Goal: Task Accomplishment & Management: Manage account settings

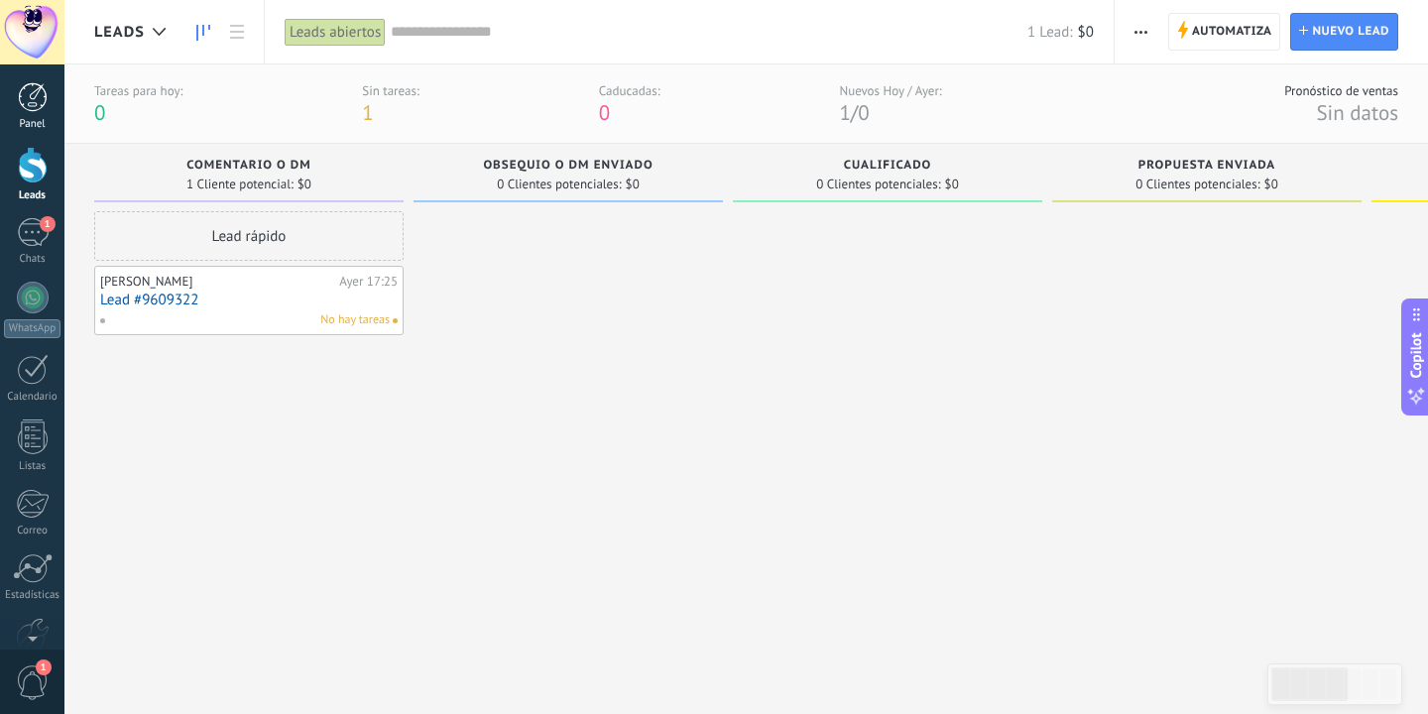
click at [28, 126] on div "Panel" at bounding box center [33, 124] width 58 height 13
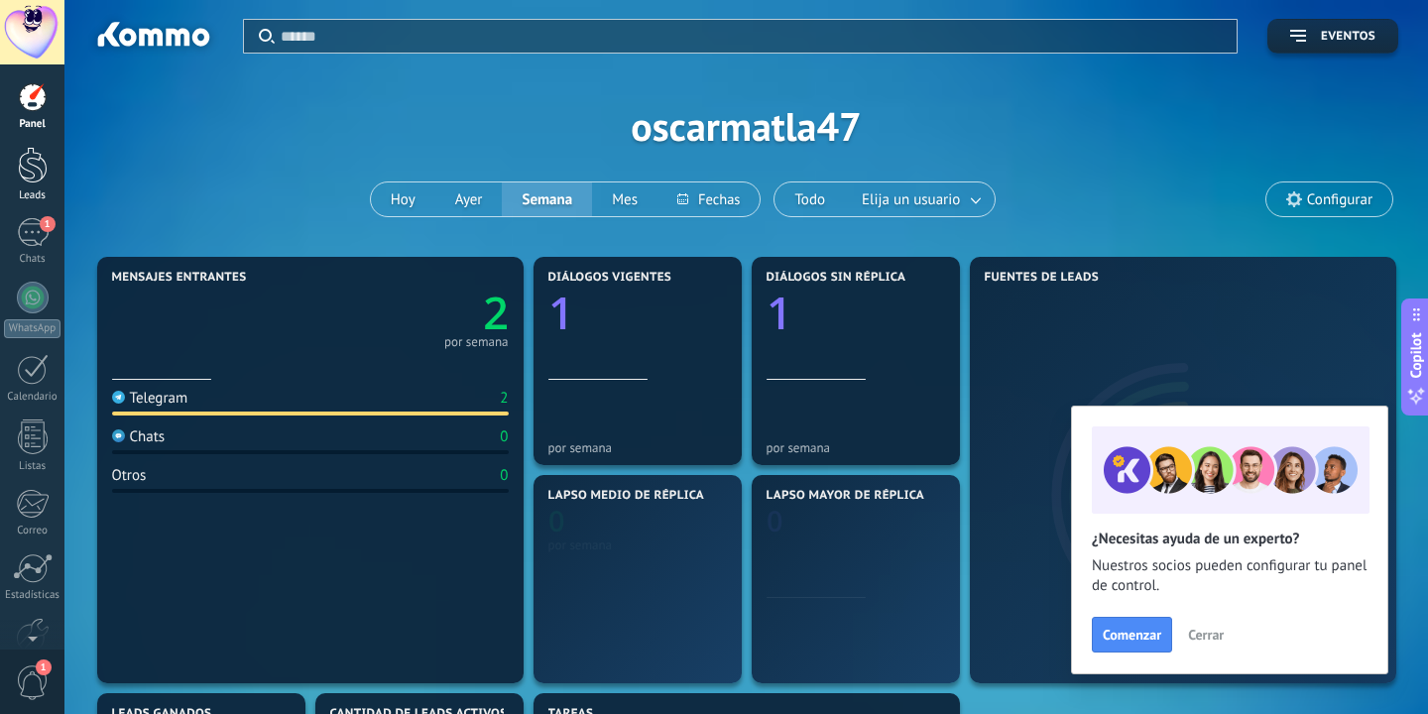
click at [28, 175] on div at bounding box center [33, 165] width 30 height 37
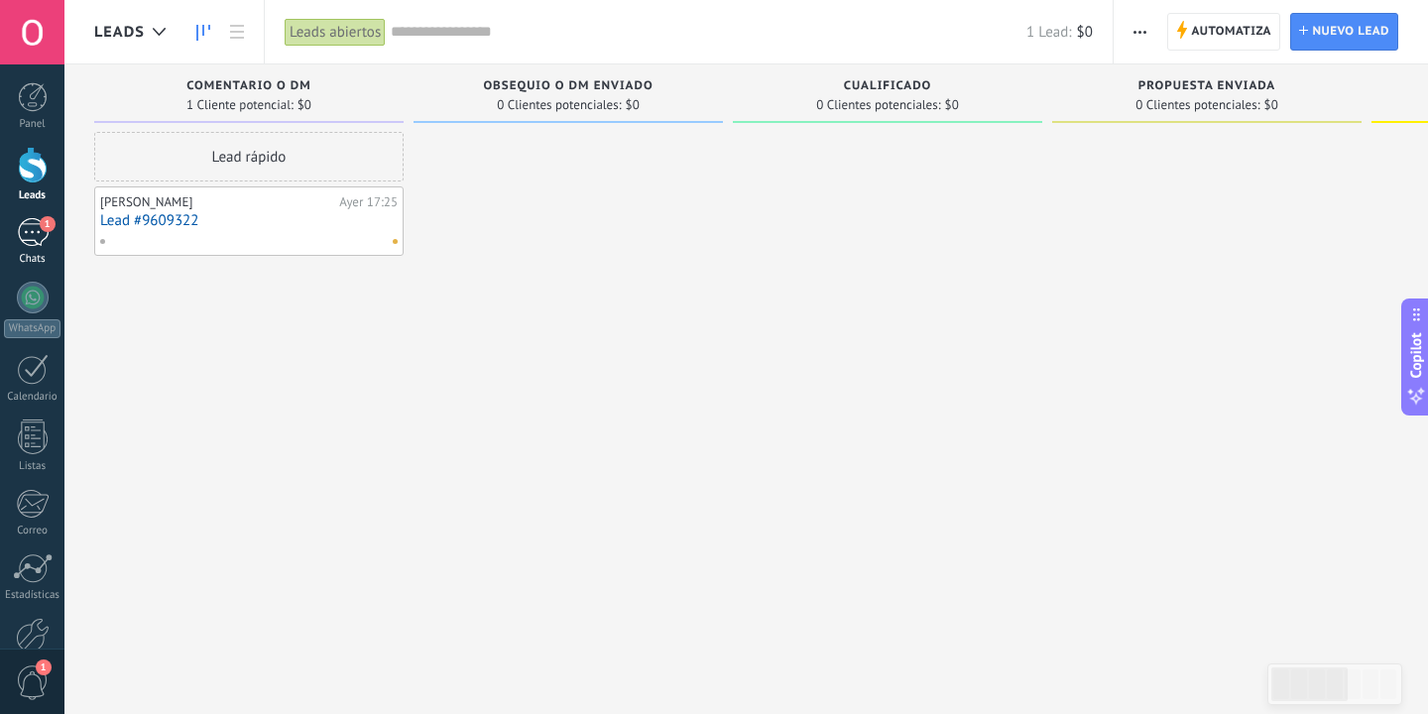
click at [38, 226] on div "1" at bounding box center [33, 232] width 32 height 29
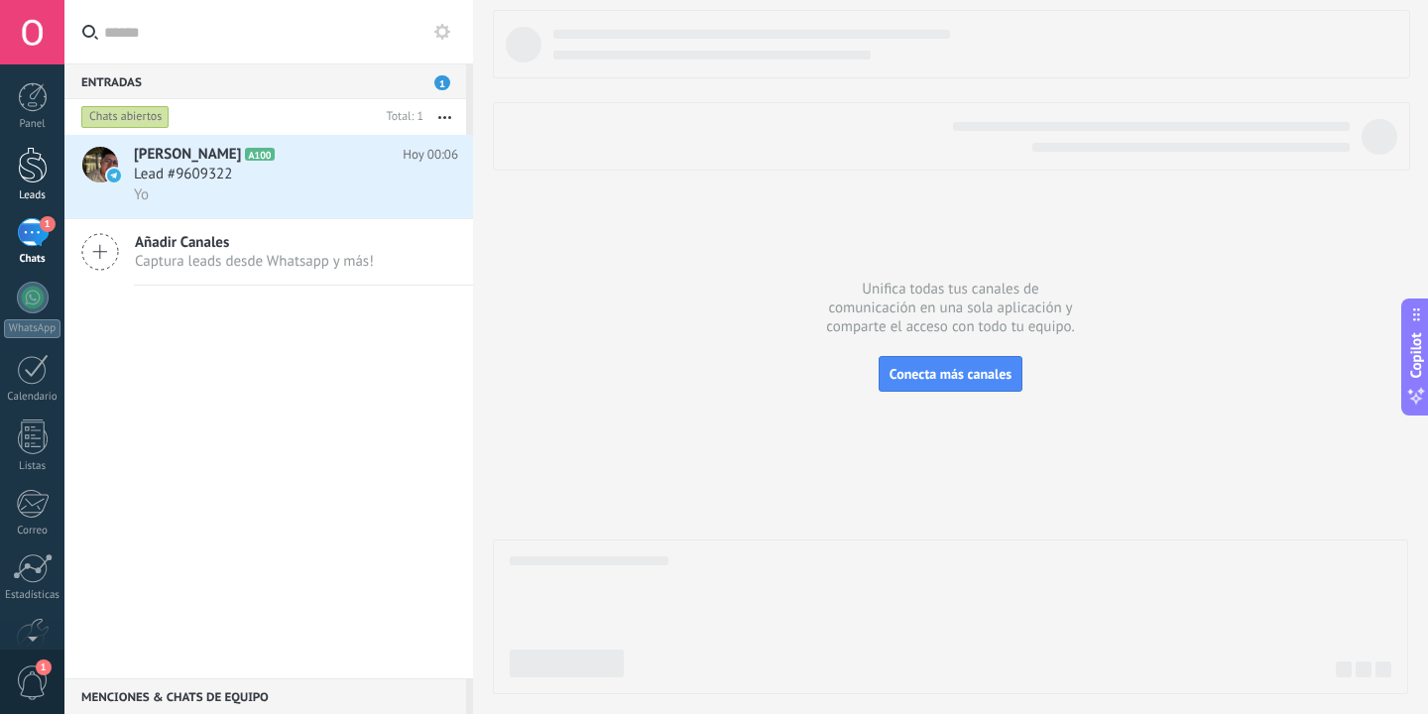
click at [38, 186] on link "Leads" at bounding box center [32, 175] width 64 height 56
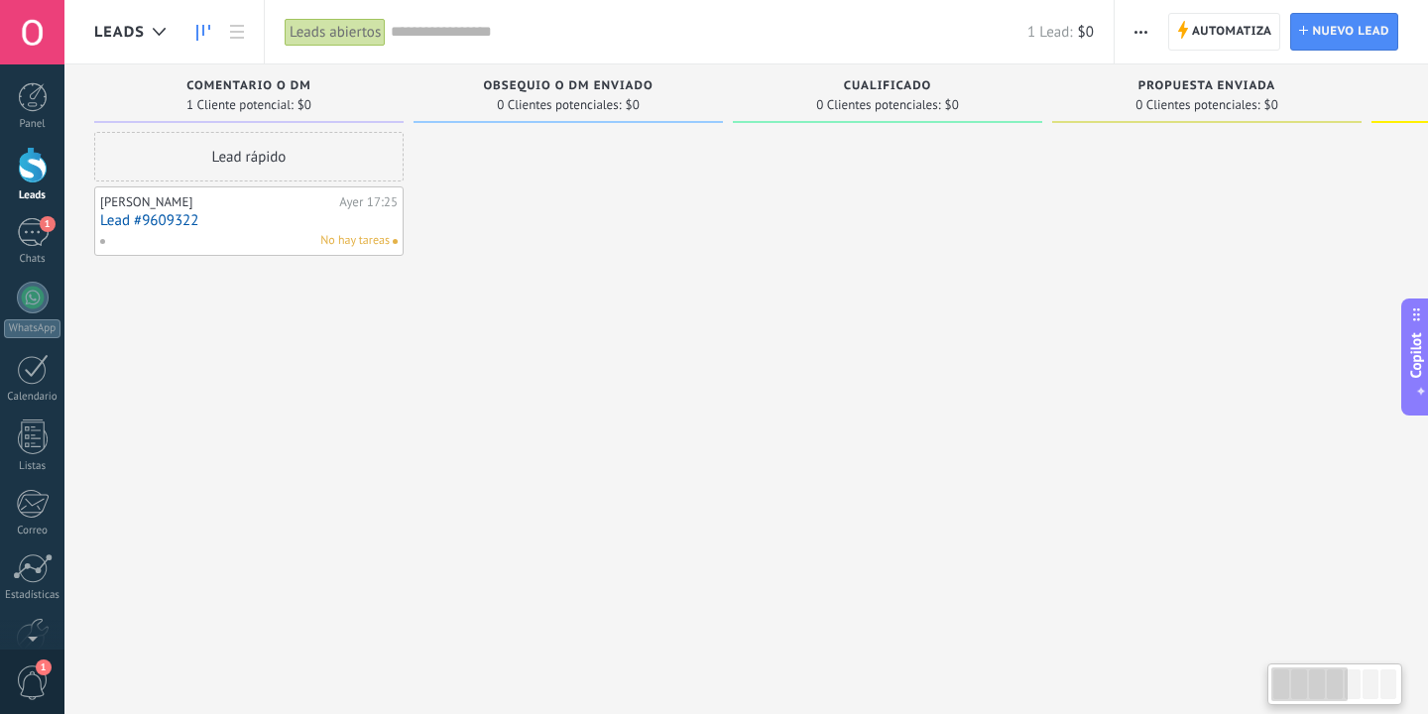
click at [139, 207] on div "[PERSON_NAME]" at bounding box center [217, 202] width 234 height 16
click at [191, 228] on link "Lead #9609322" at bounding box center [249, 220] width 298 height 17
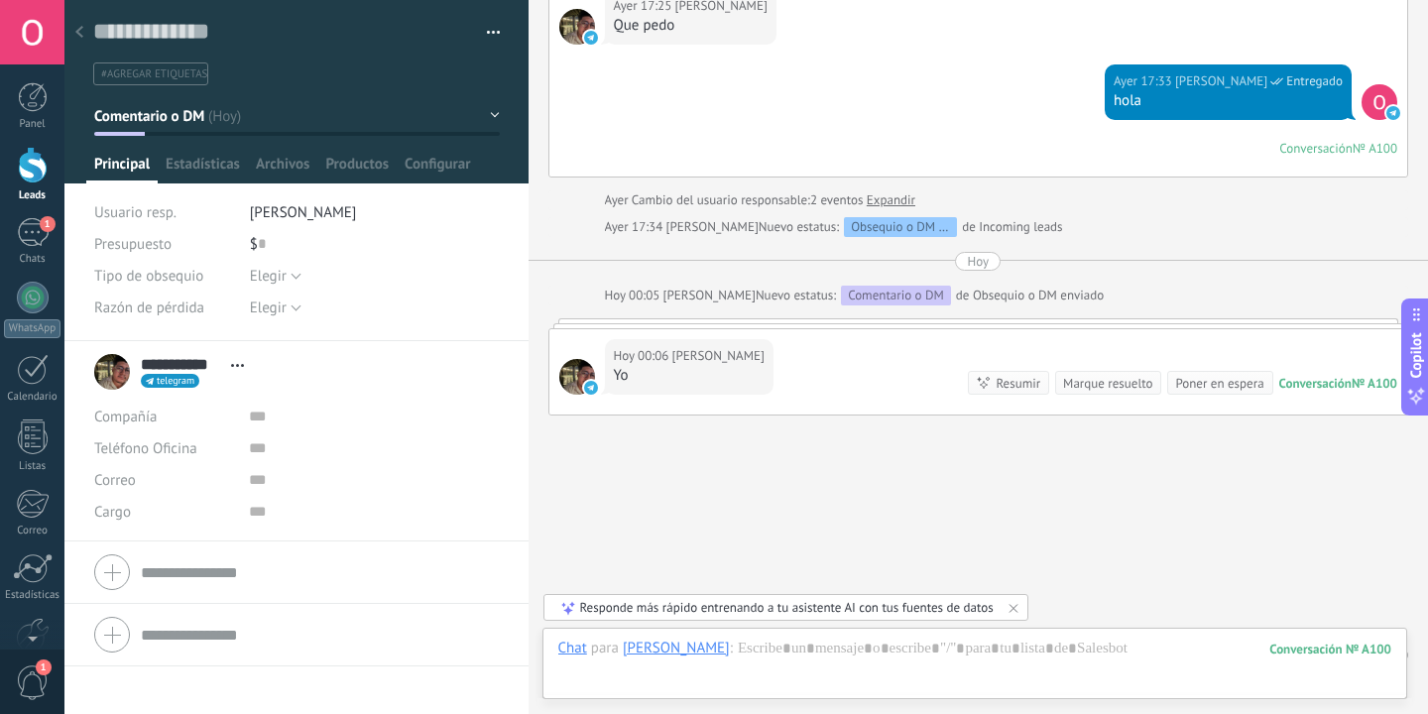
scroll to position [218, 0]
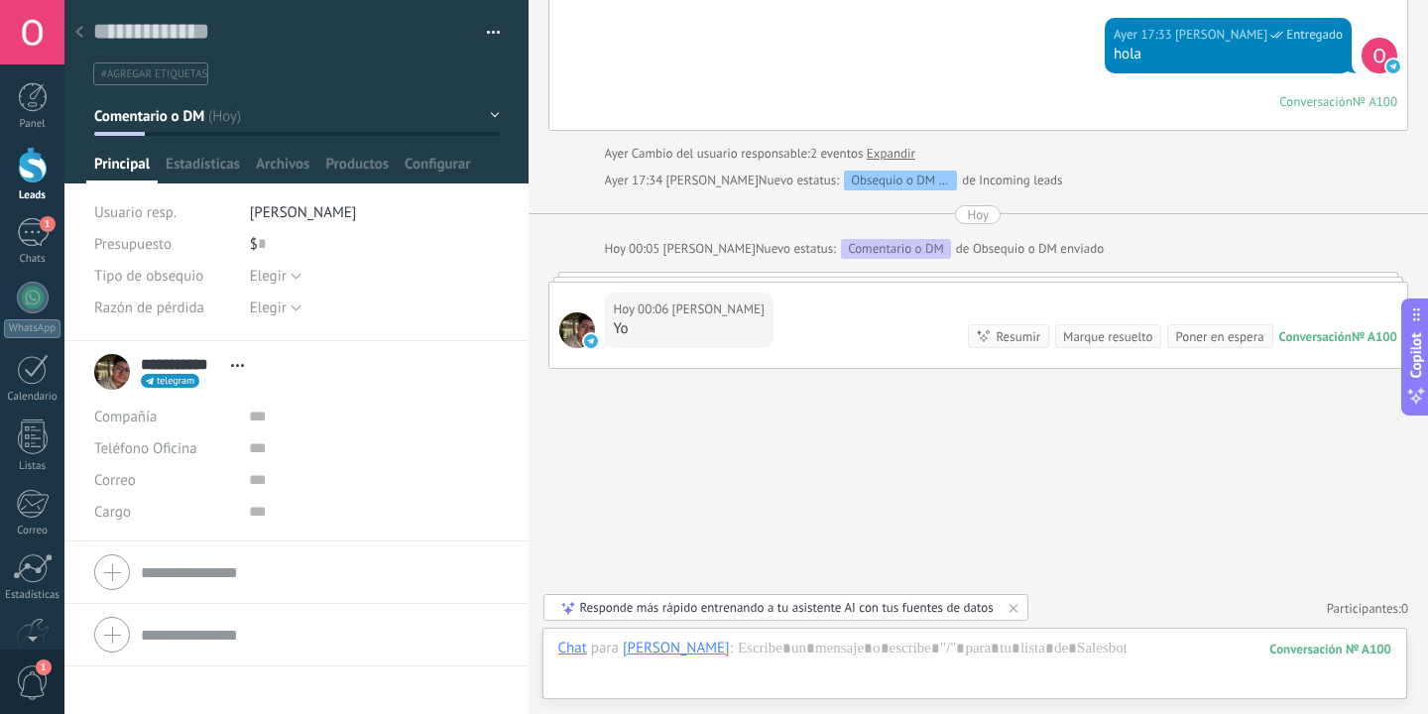
click at [90, 23] on div at bounding box center [79, 33] width 28 height 39
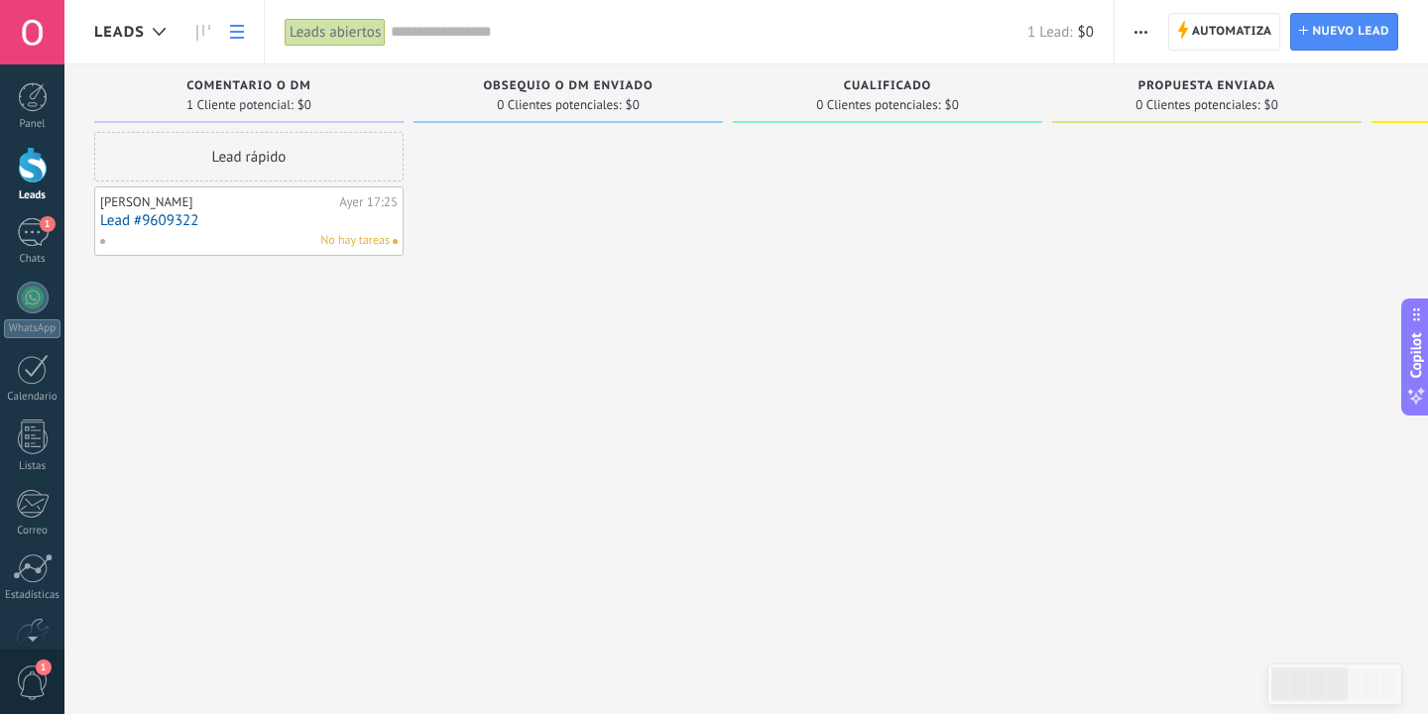
click at [252, 35] on link at bounding box center [237, 32] width 34 height 39
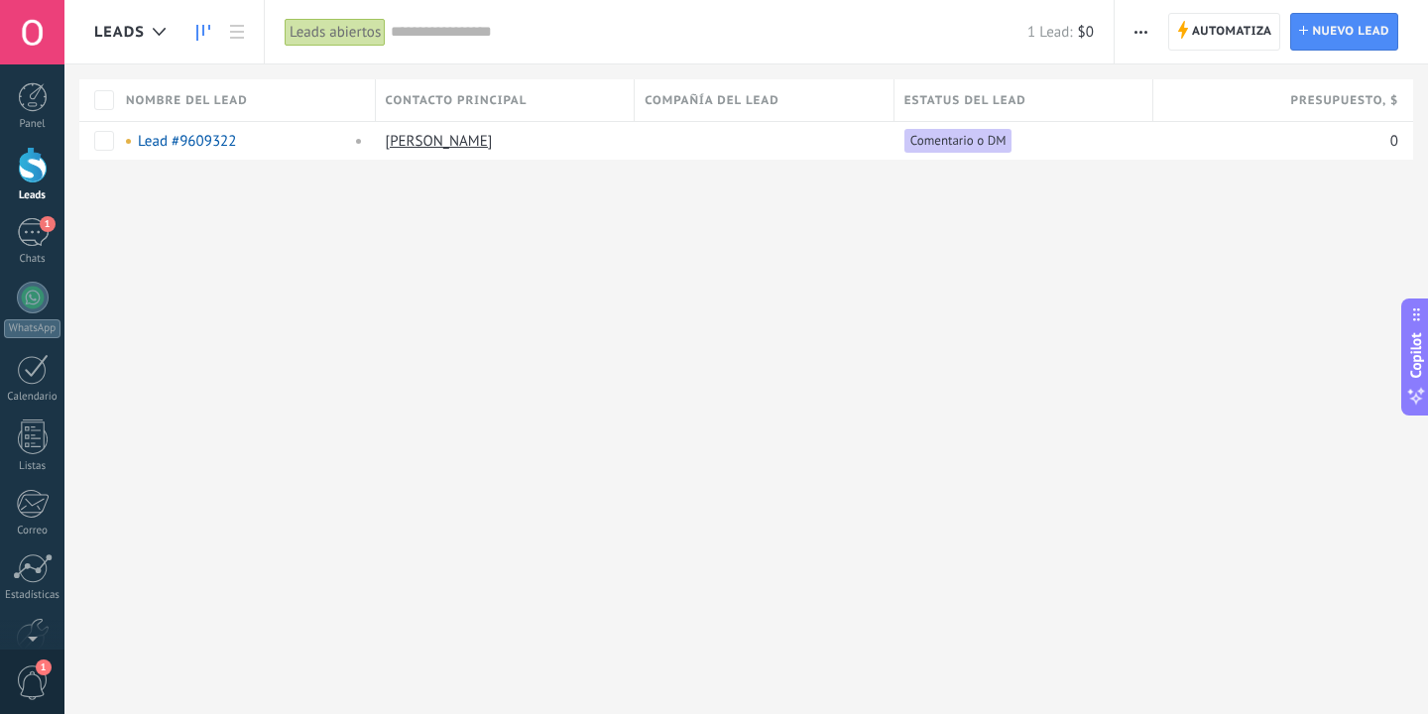
click at [199, 30] on icon at bounding box center [203, 33] width 14 height 16
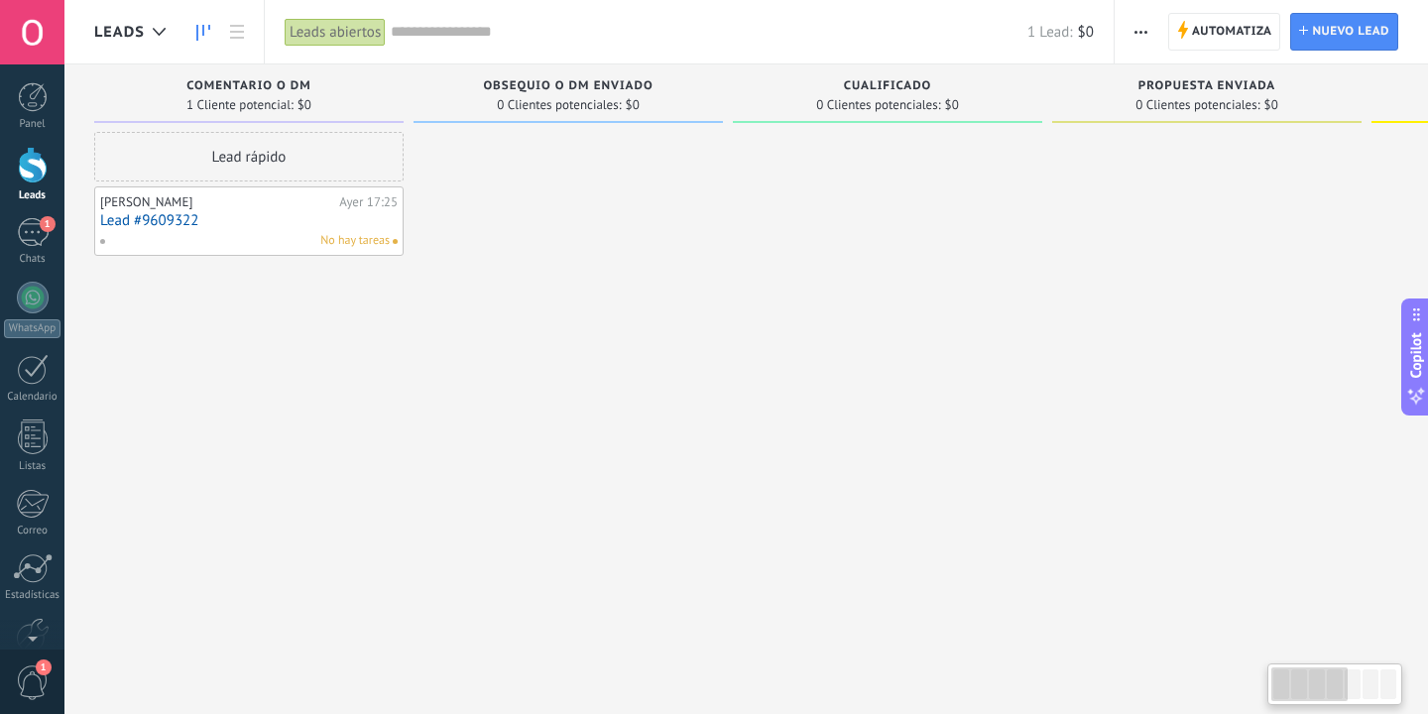
click at [351, 36] on div "Leads abiertos" at bounding box center [335, 32] width 101 height 29
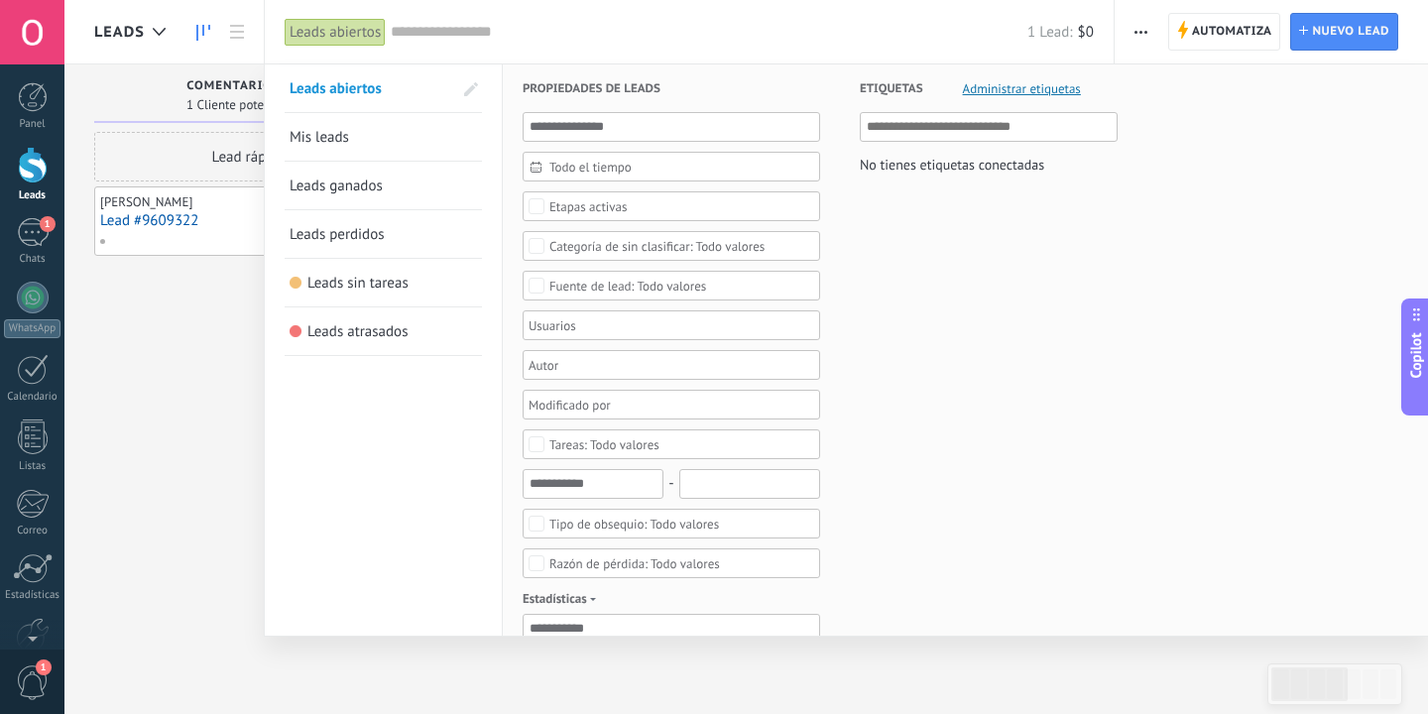
click at [360, 132] on link "Mis leads" at bounding box center [383, 137] width 187 height 48
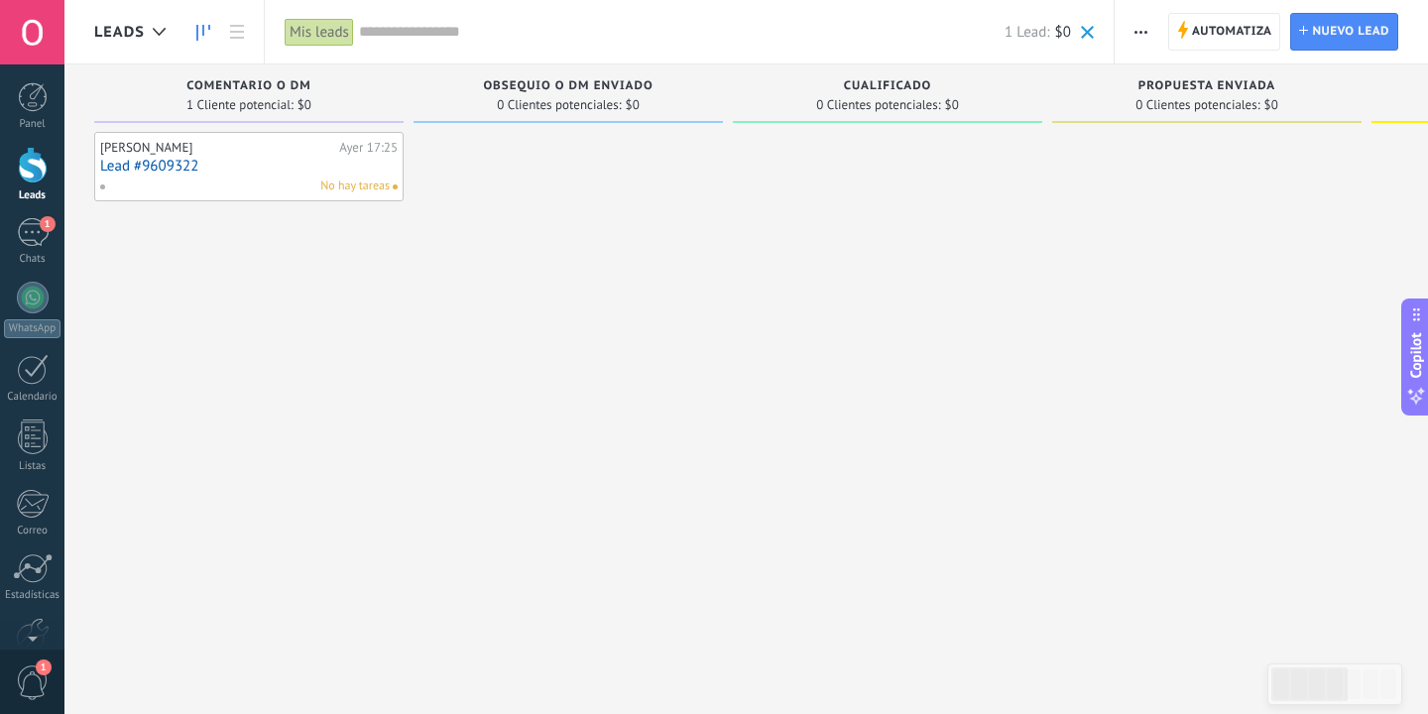
click at [305, 26] on div "Mis leads" at bounding box center [319, 32] width 69 height 29
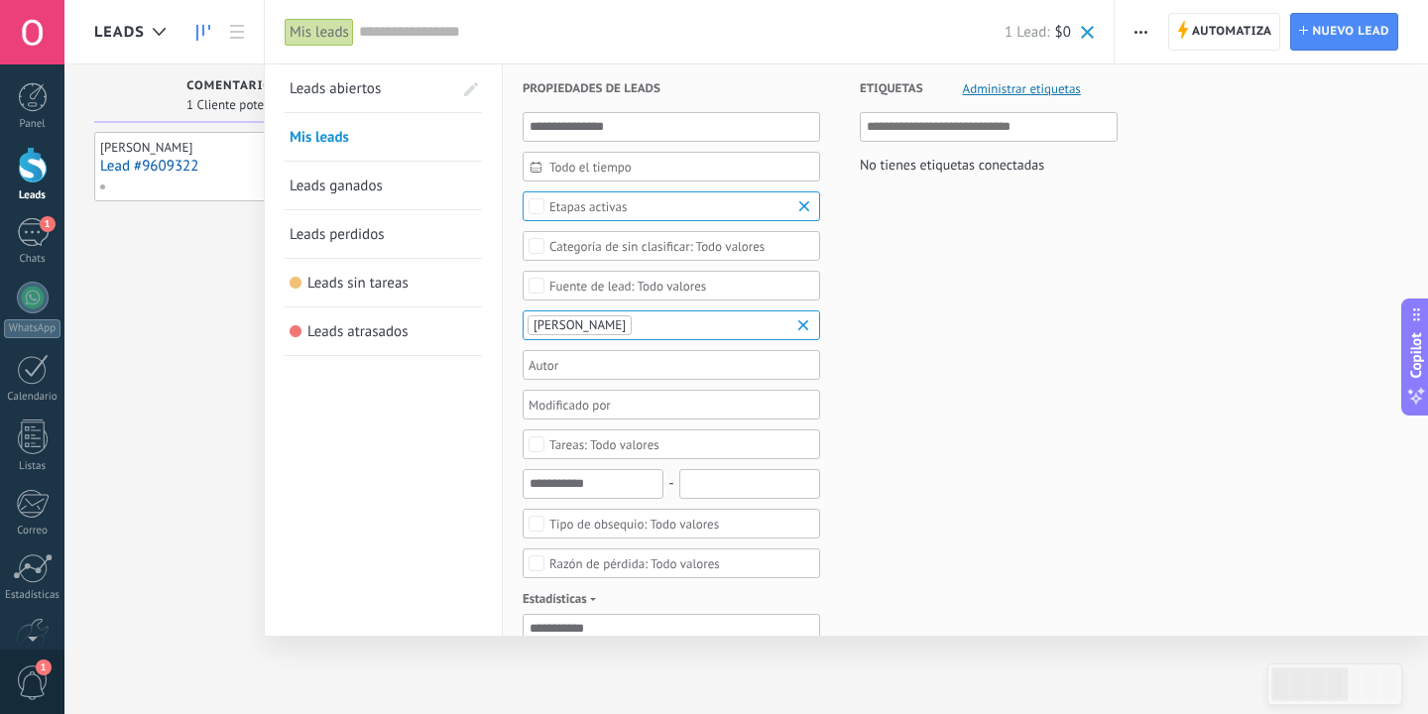
click at [209, 247] on div at bounding box center [714, 357] width 1428 height 714
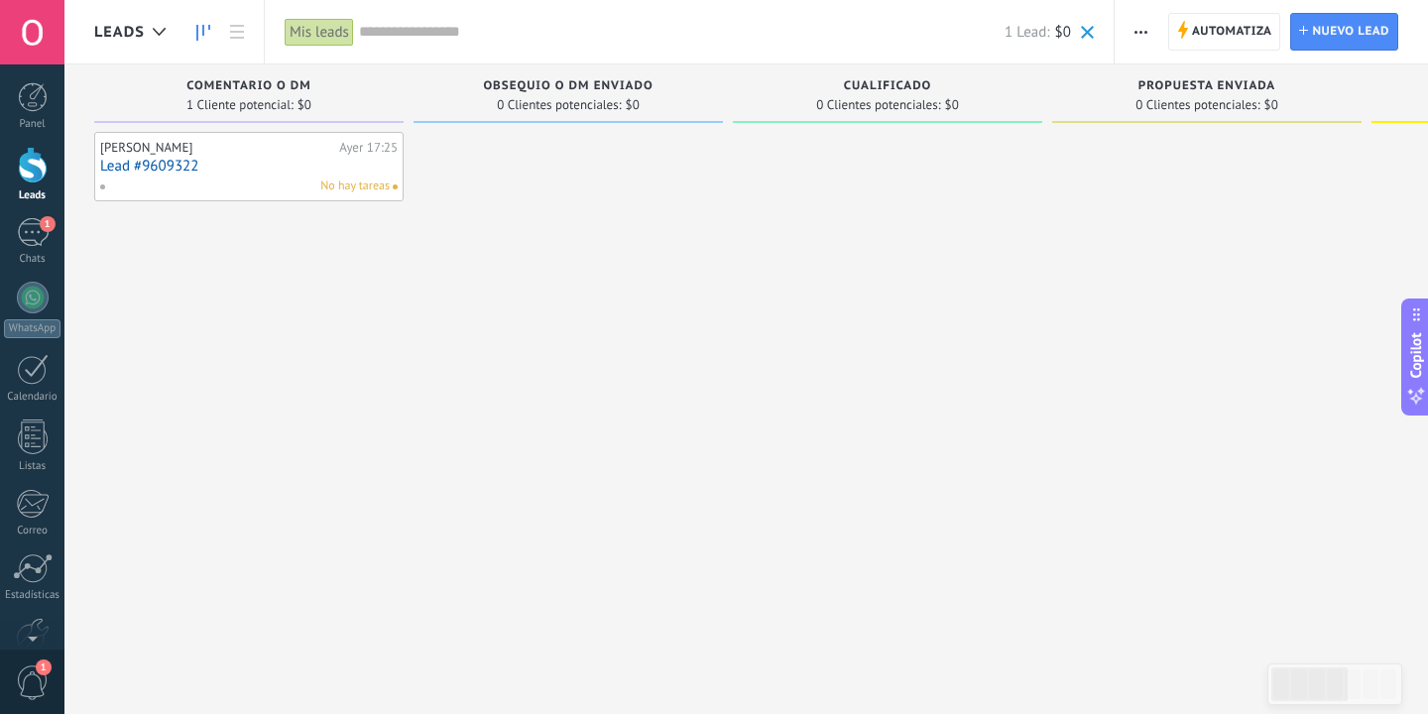
click at [212, 166] on link "Lead #9609322" at bounding box center [249, 166] width 298 height 17
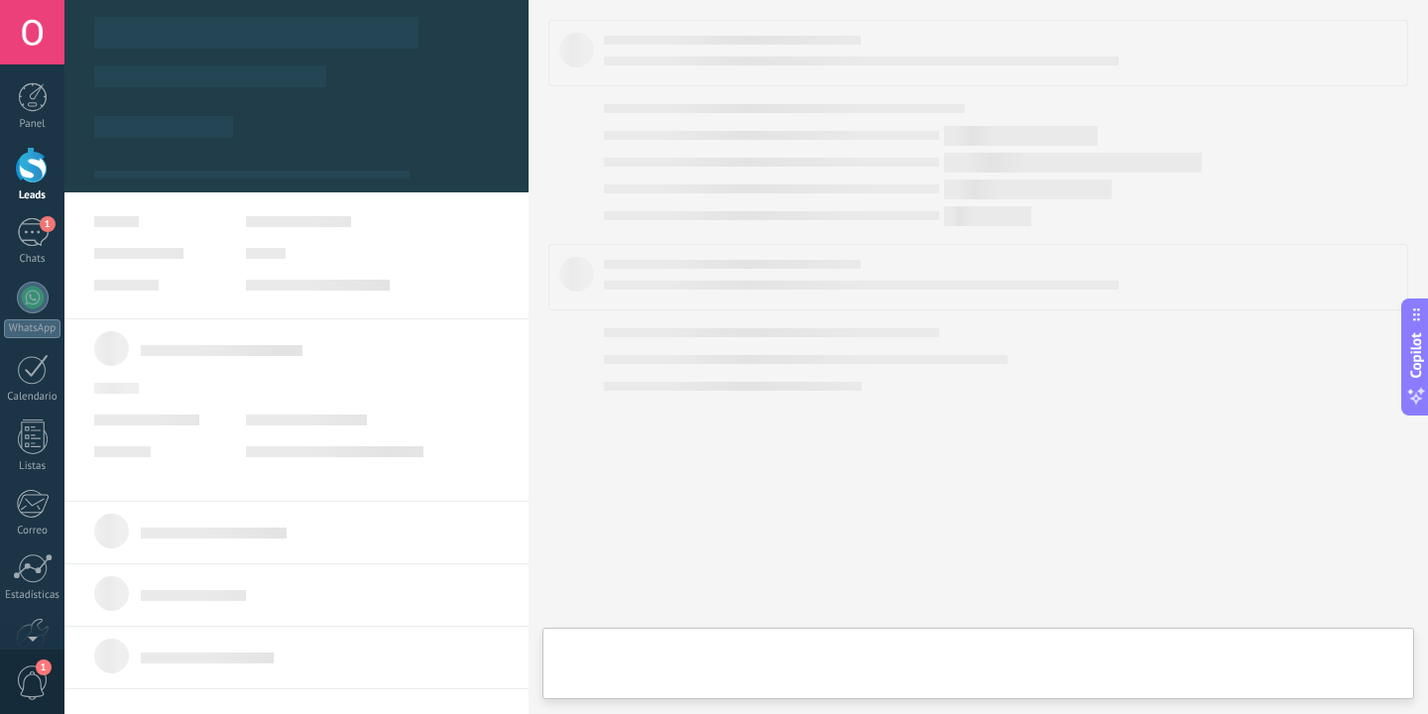
type textarea "**********"
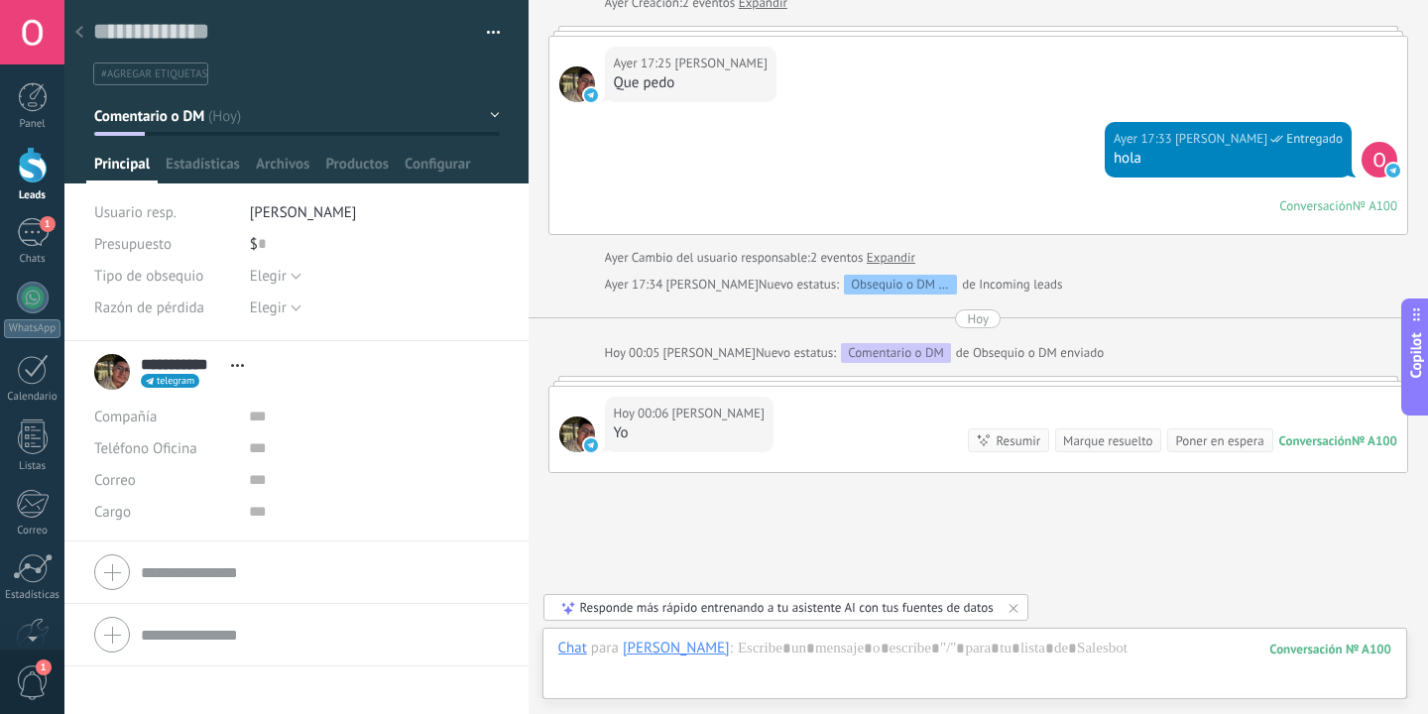
scroll to position [218, 0]
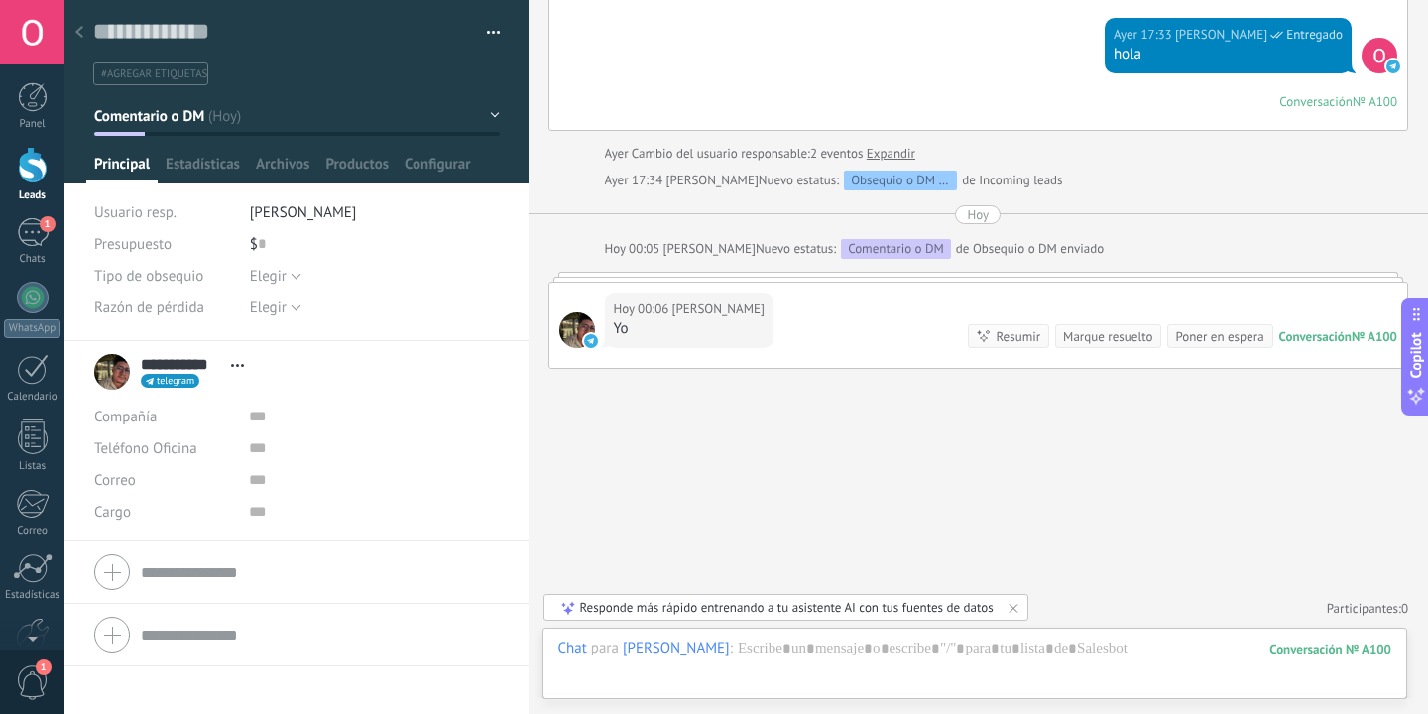
click at [90, 32] on div at bounding box center [79, 33] width 28 height 39
